Goal: Information Seeking & Learning: Learn about a topic

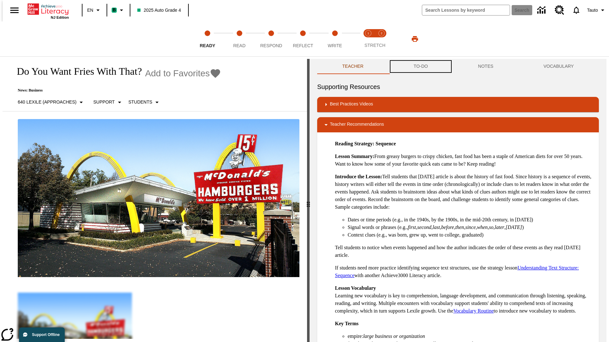
click at [420, 67] on button "TO-DO" at bounding box center [420, 66] width 64 height 15
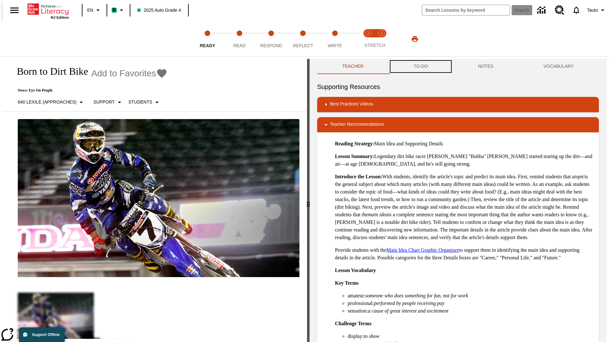
click at [420, 67] on button "TO-DO" at bounding box center [420, 66] width 64 height 15
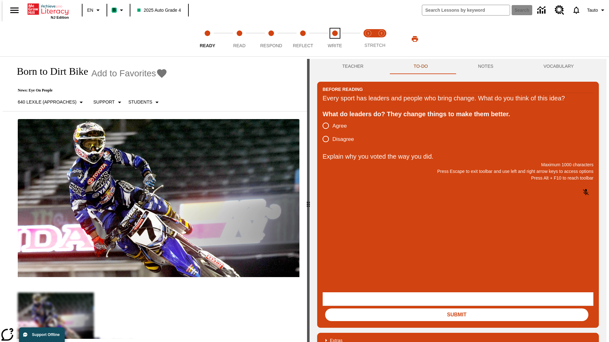
click at [335, 39] on span "Write" at bounding box center [335, 42] width 14 height 11
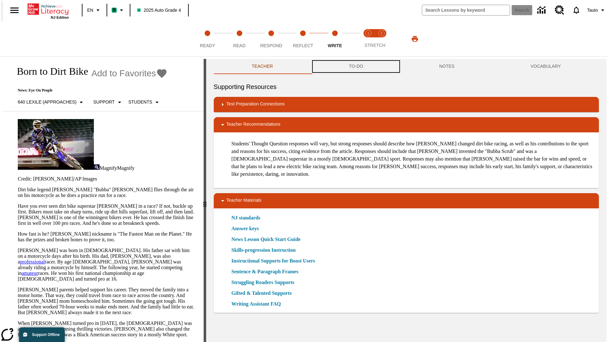
scroll to position [0, 0]
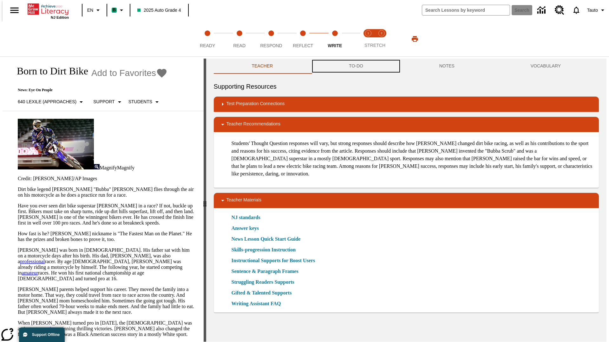
click at [355, 67] on button "TO-DO" at bounding box center [356, 66] width 90 height 15
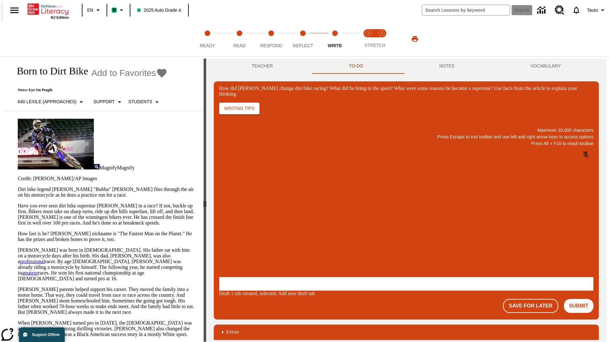
scroll to position [0, 0]
click at [534, 299] on button "Save For Later" at bounding box center [530, 306] width 55 height 14
